Goal: Obtain resource: Obtain resource

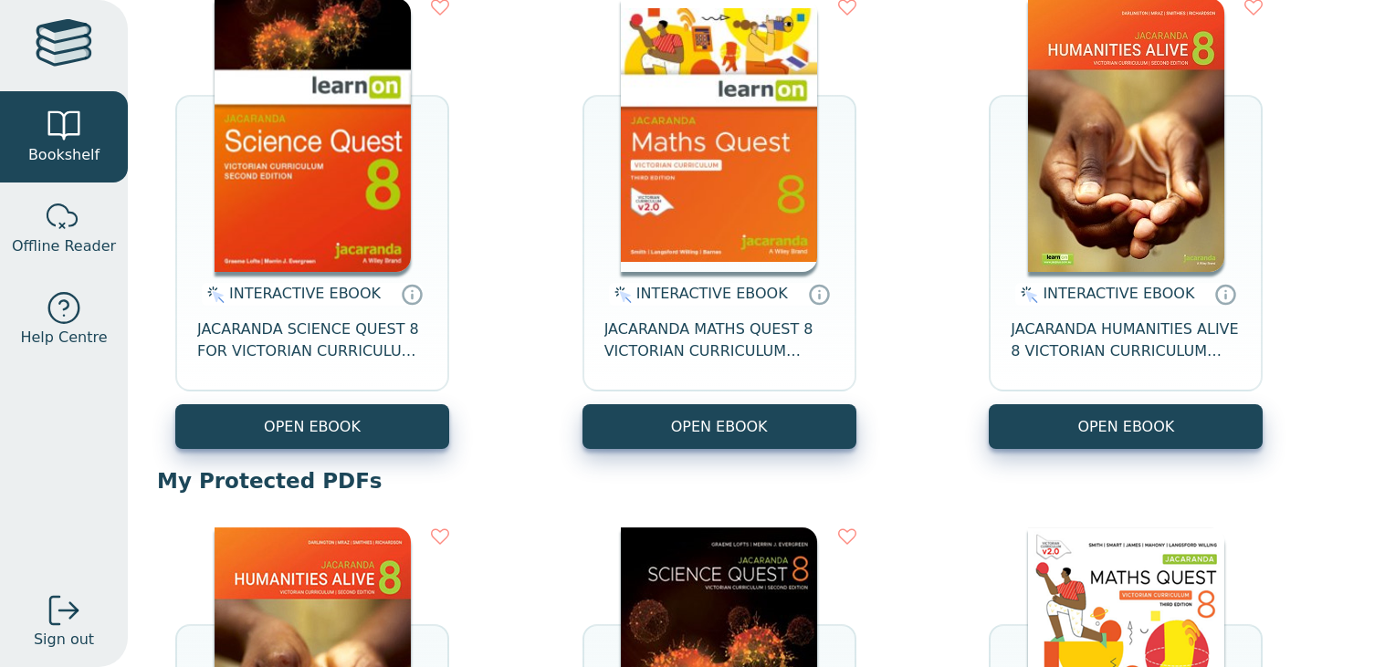
scroll to position [251, 0]
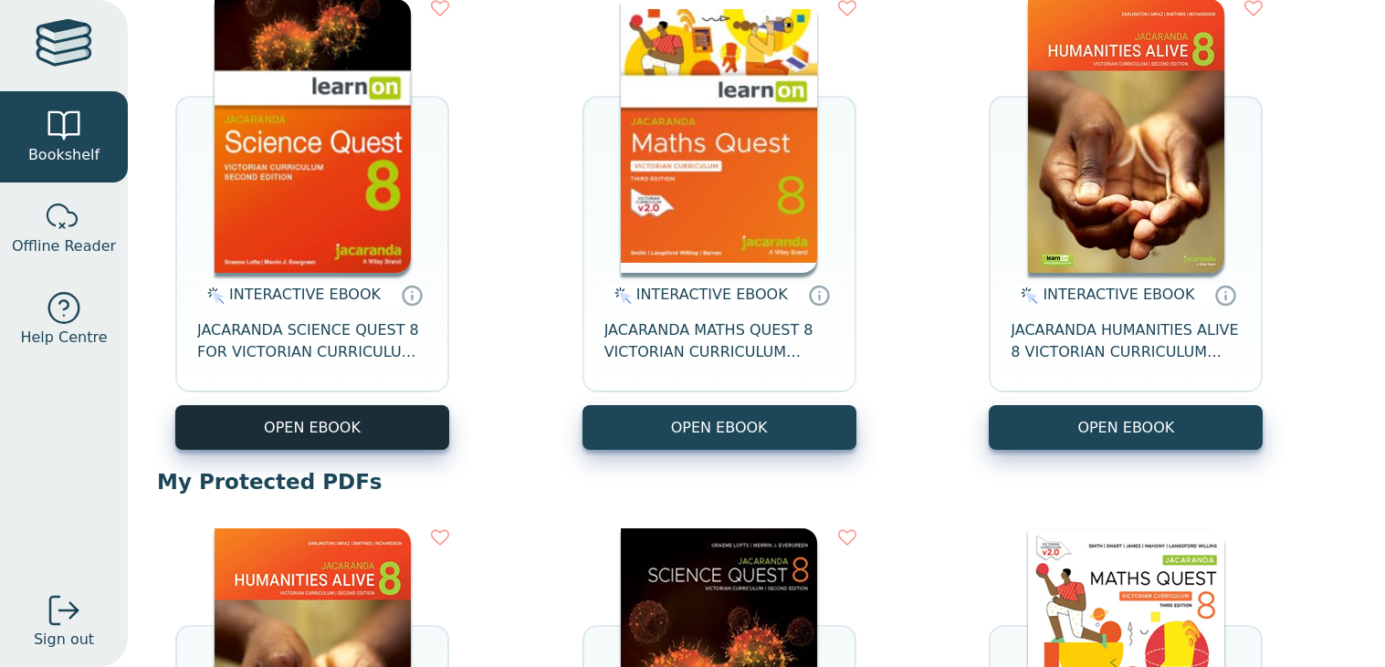
click at [395, 434] on button "OPEN EBOOK" at bounding box center [312, 427] width 274 height 45
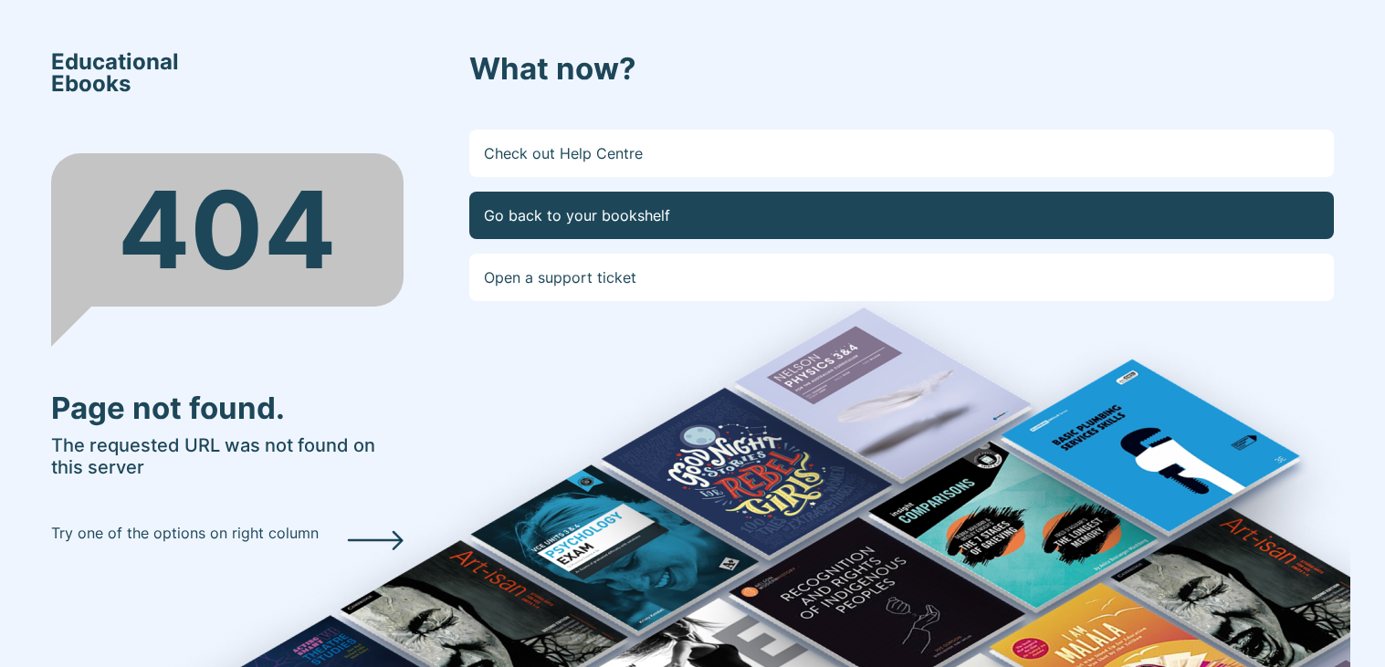
click at [631, 207] on link "Go back to your bookshelf" at bounding box center [901, 215] width 865 height 47
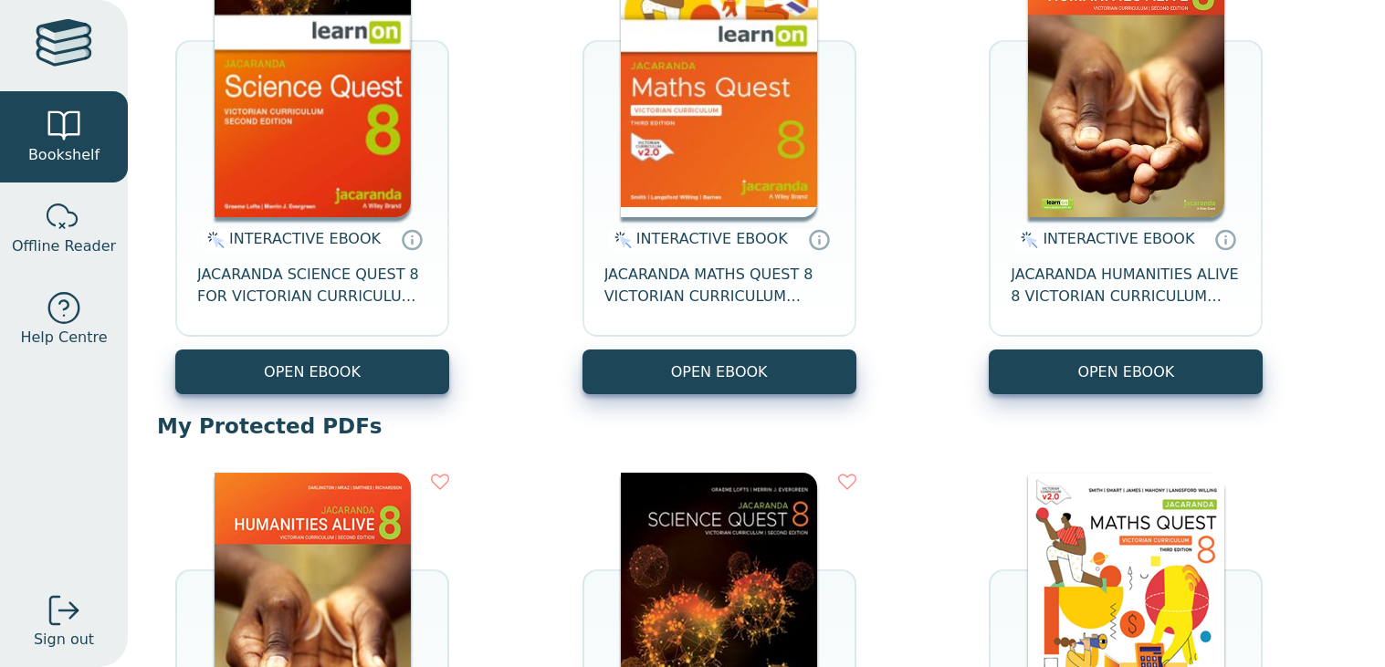
scroll to position [300, 0]
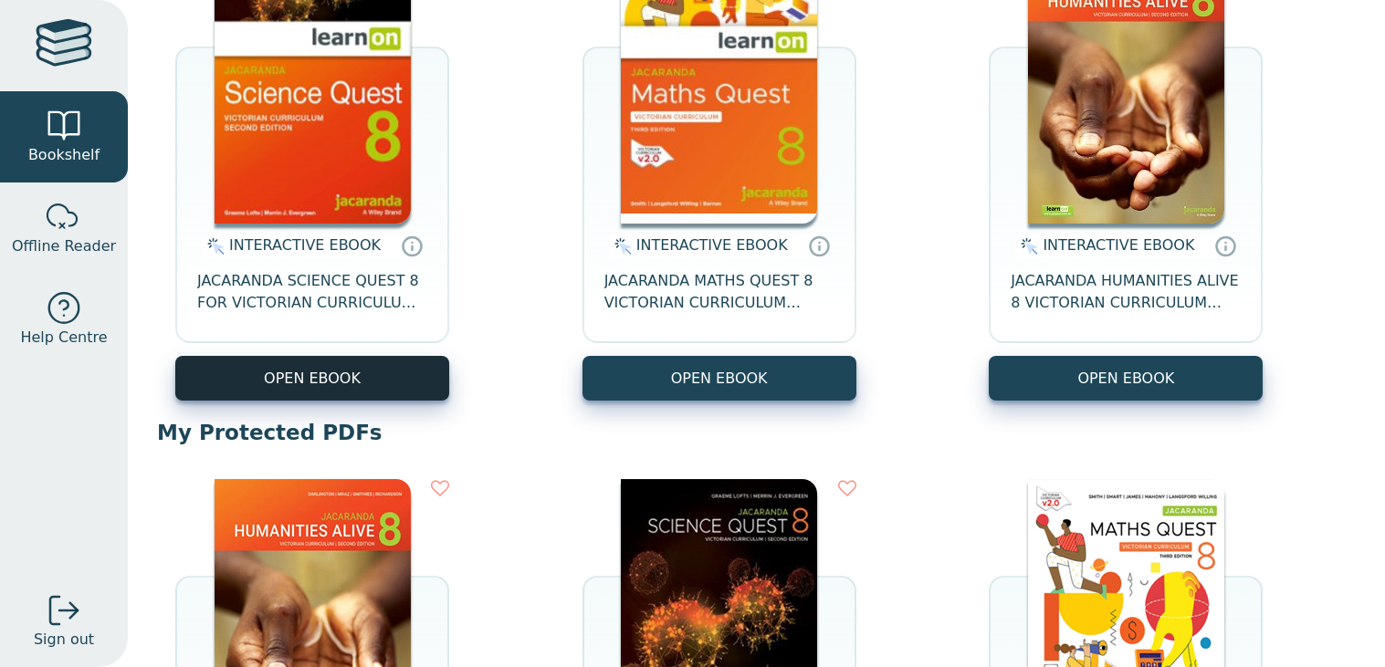
click at [379, 364] on button "OPEN EBOOK" at bounding box center [312, 378] width 274 height 45
